Goal: Task Accomplishment & Management: Use online tool/utility

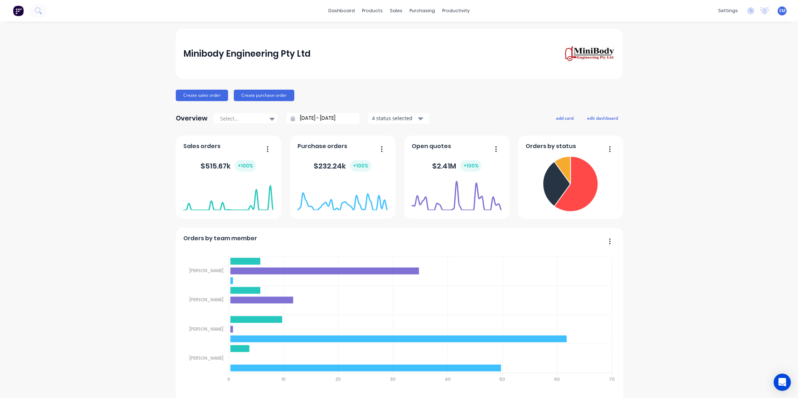
click at [462, 34] on div "Workflow" at bounding box center [466, 34] width 21 height 6
click at [407, 90] on div "Create sales order Create purchase order" at bounding box center [399, 95] width 447 height 11
click at [409, 59] on div "Minibody Engineering Pty Ltd" at bounding box center [399, 53] width 432 height 16
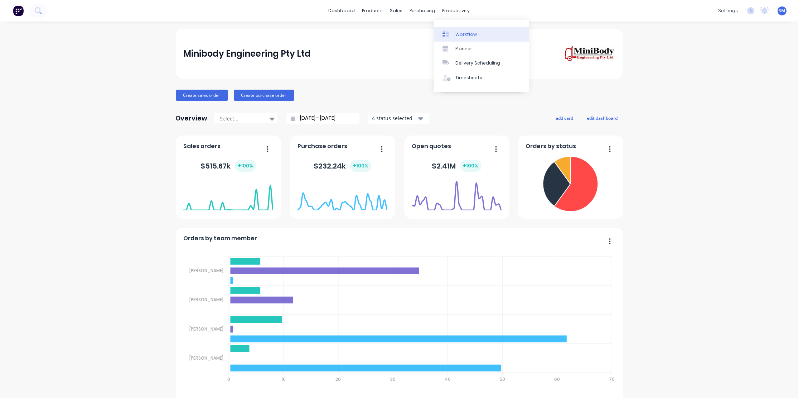
click at [465, 33] on div "Workflow" at bounding box center [466, 34] width 21 height 6
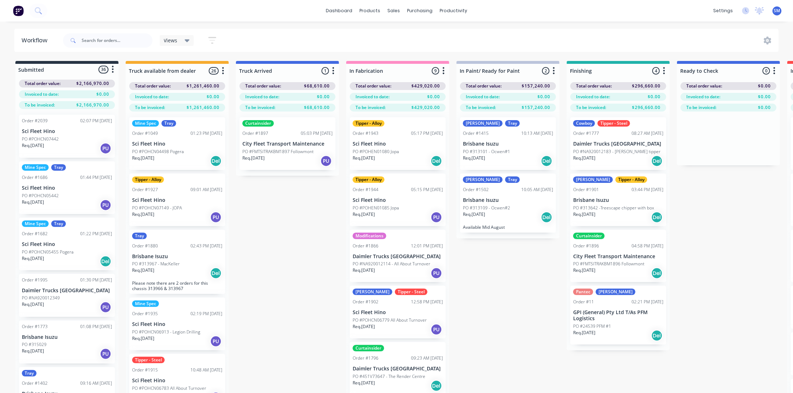
click at [494, 275] on div "Submitted 36 Status colour #273444 hex #273444 Save Cancel Summaries Total orde…" at bounding box center [592, 239] width 1194 height 357
click at [515, 282] on div "Submitted 36 Status colour #273444 hex #273444 Save Cancel Summaries Total orde…" at bounding box center [592, 239] width 1194 height 357
click at [727, 218] on div "Submitted 36 Status colour #273444 hex #273444 Save Cancel Summaries Total orde…" at bounding box center [592, 239] width 1194 height 357
click at [604, 202] on p "Brisbane Isuzu" at bounding box center [618, 200] width 90 height 6
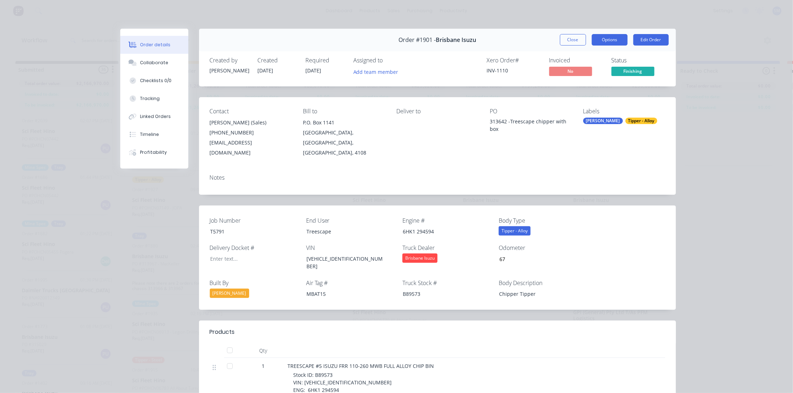
click at [609, 38] on button "Options" at bounding box center [610, 39] width 36 height 11
click at [576, 69] on div "Work Order" at bounding box center [590, 72] width 62 height 10
click at [571, 85] on div "Standard" at bounding box center [590, 87] width 62 height 10
click at [725, 151] on div "Order details Collaborate Checklists 0/0 Tracking Linked Orders Timeline Profit…" at bounding box center [396, 196] width 793 height 393
drag, startPoint x: 571, startPoint y: 39, endPoint x: 500, endPoint y: 82, distance: 82.7
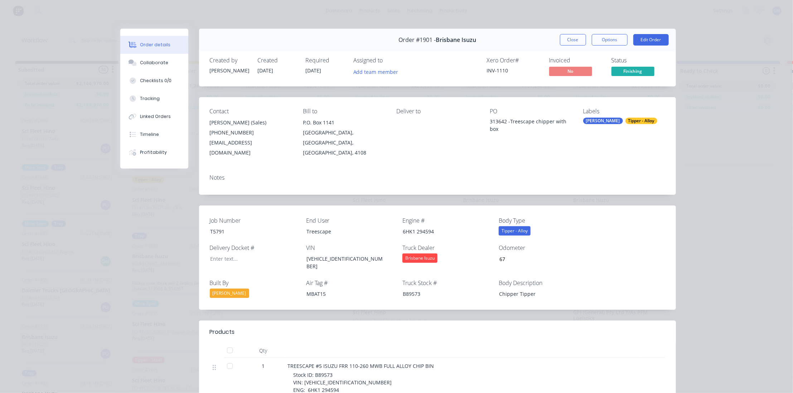
click at [571, 39] on button "Close" at bounding box center [573, 39] width 26 height 11
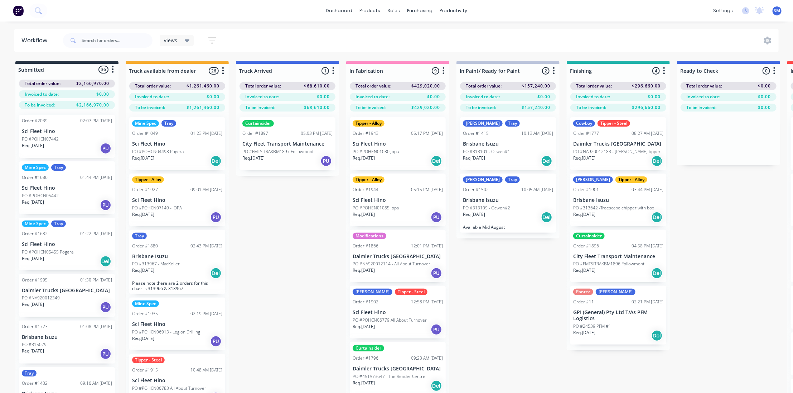
click at [609, 135] on div "Order #1777 08:27 AM [DATE]" at bounding box center [618, 133] width 90 height 6
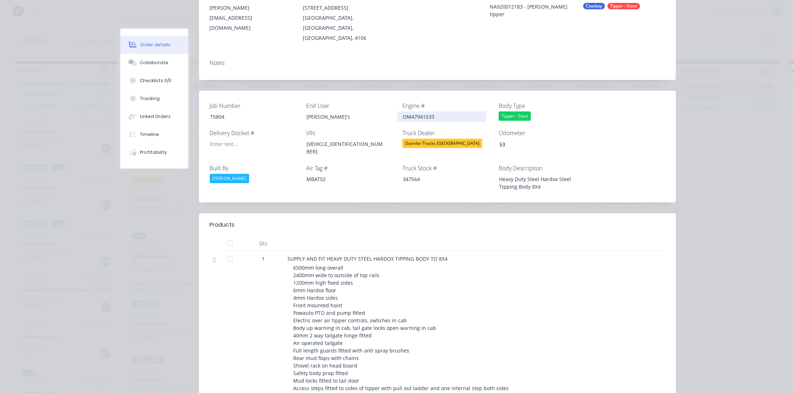
scroll to position [130, 0]
